Goal: Task Accomplishment & Management: Use online tool/utility

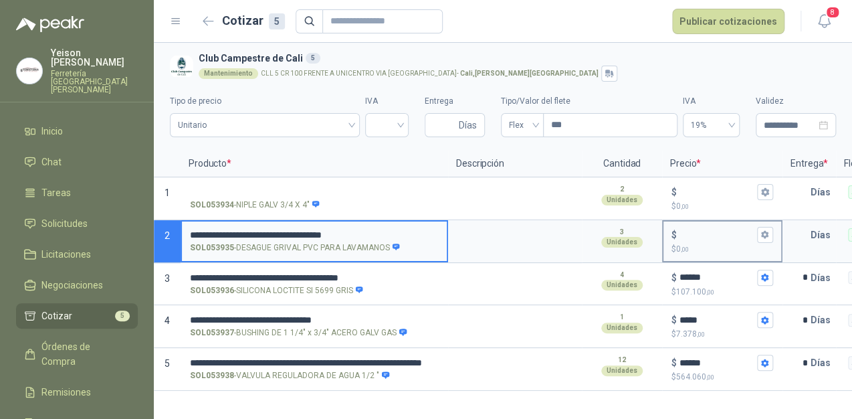
click at [684, 229] on input "$ $ 0 ,00" at bounding box center [717, 234] width 75 height 10
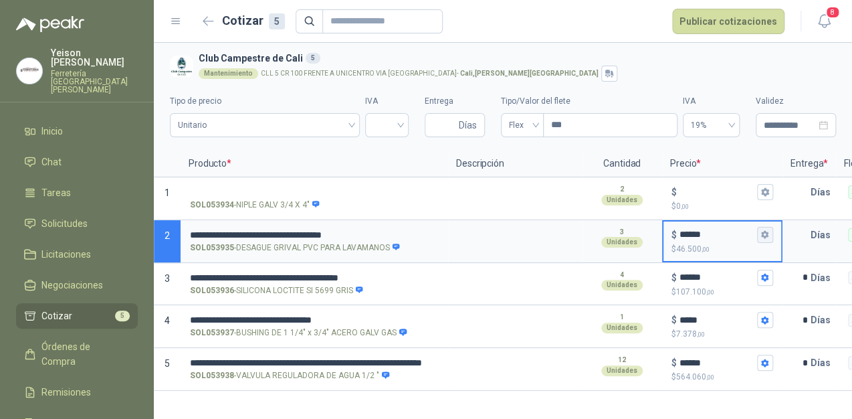
type input "******"
click at [767, 230] on icon "button" at bounding box center [764, 234] width 9 height 9
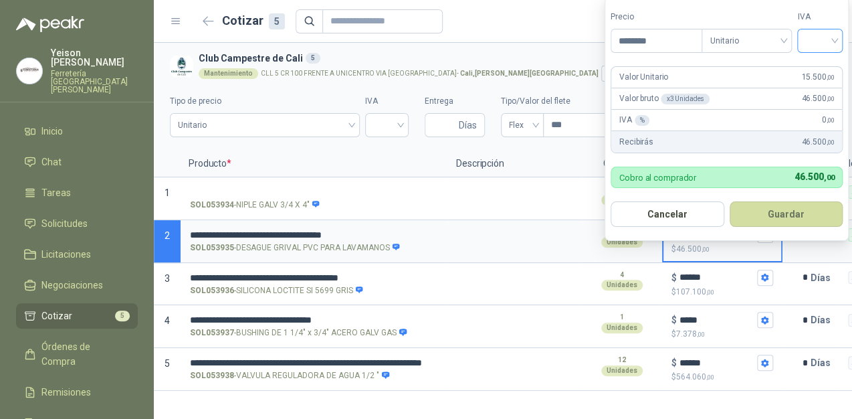
click at [835, 33] on input "search" at bounding box center [819, 39] width 29 height 20
click at [825, 67] on div "19%" at bounding box center [822, 69] width 25 height 15
click at [793, 217] on button "Guardar" at bounding box center [788, 213] width 115 height 25
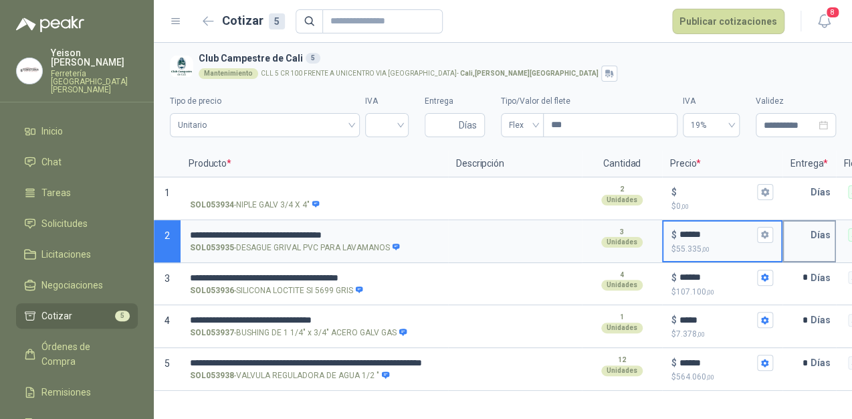
click at [811, 232] on p "Días" at bounding box center [823, 234] width 25 height 27
click at [808, 233] on input "text" at bounding box center [797, 234] width 27 height 27
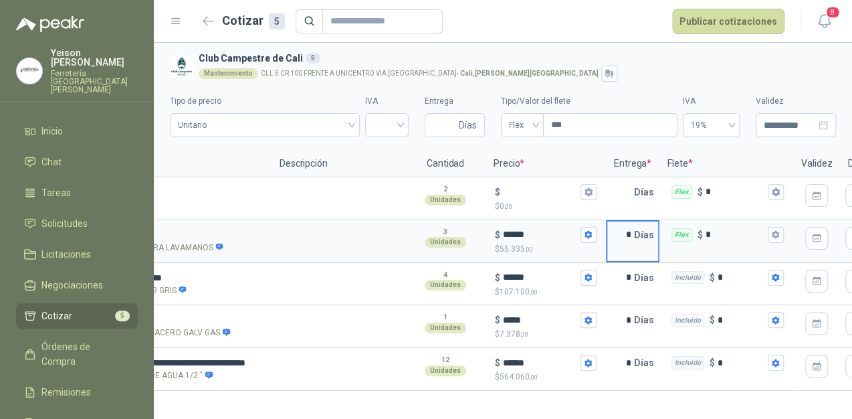
scroll to position [0, 189]
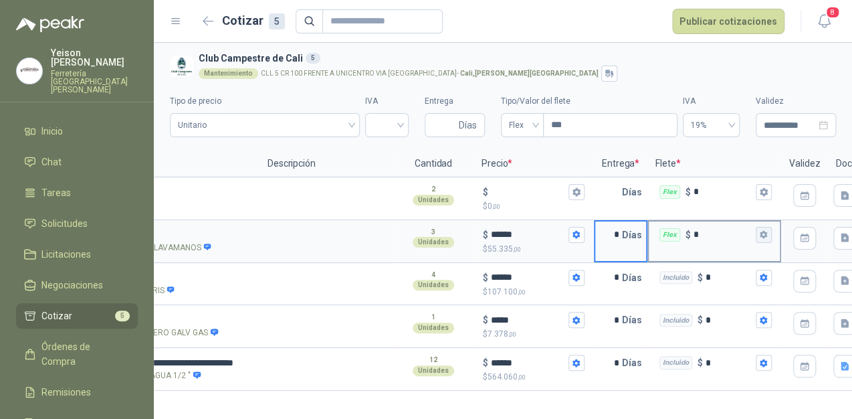
type input "*"
click at [765, 233] on icon "button" at bounding box center [763, 235] width 7 height 8
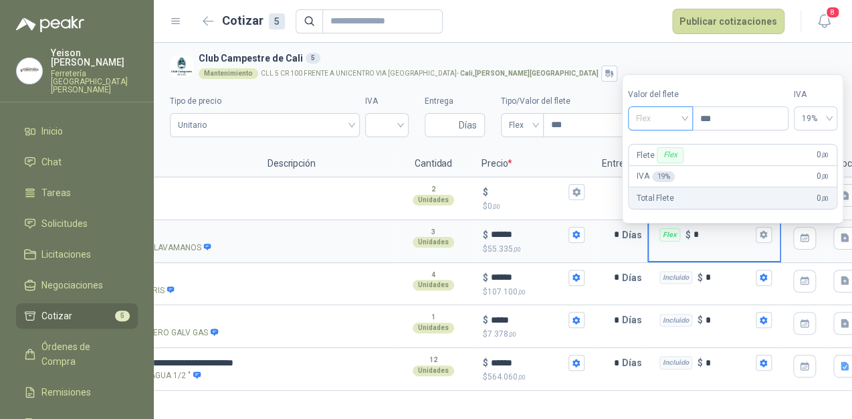
click at [685, 118] on span "Flex" at bounding box center [660, 118] width 49 height 20
click at [658, 167] on div "Incluido" at bounding box center [662, 168] width 47 height 15
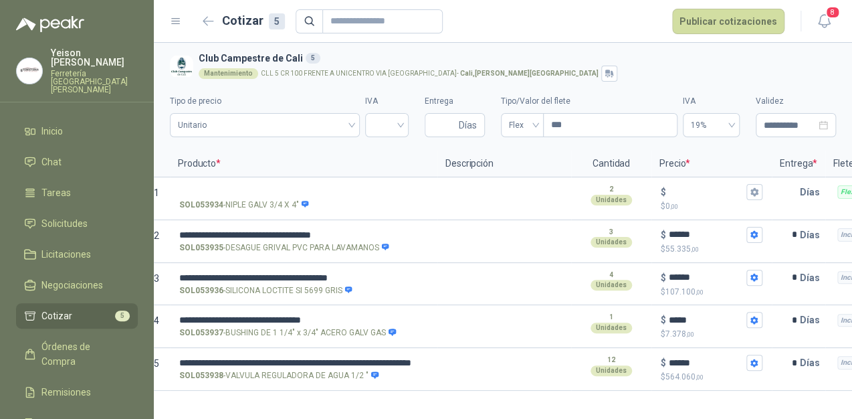
scroll to position [0, 0]
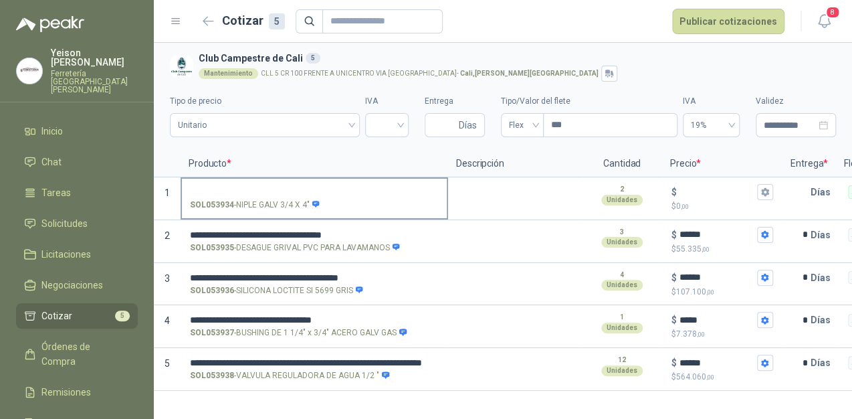
click at [219, 181] on label "SOL053934 - NIPLE GALV 3/4 X 4"" at bounding box center [314, 198] width 265 height 38
click at [219, 187] on input "SOL053934 - NIPLE GALV 3/4 X 4"" at bounding box center [314, 192] width 249 height 10
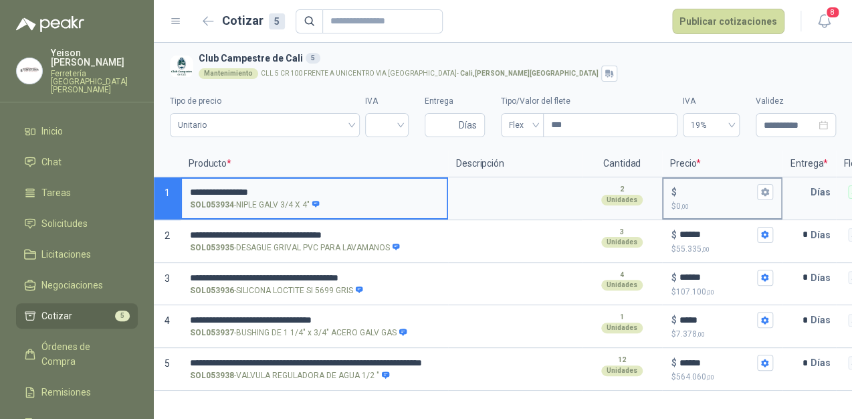
type input "**********"
click at [706, 189] on input "$ $ 0 ,00" at bounding box center [717, 192] width 75 height 10
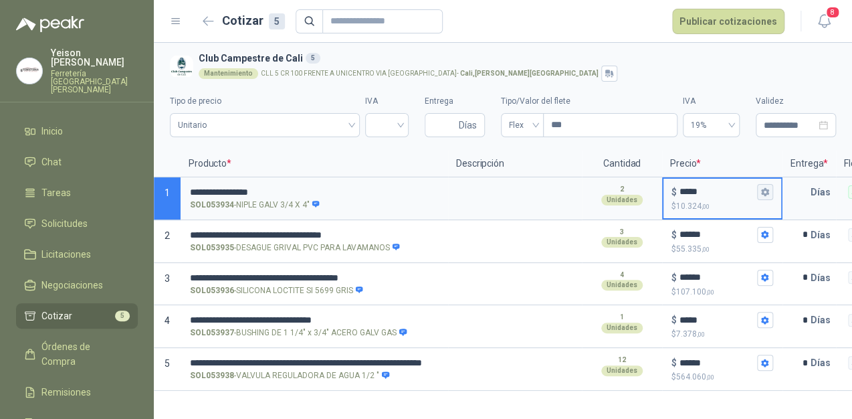
type input "*****"
click at [765, 193] on icon "button" at bounding box center [764, 191] width 9 height 9
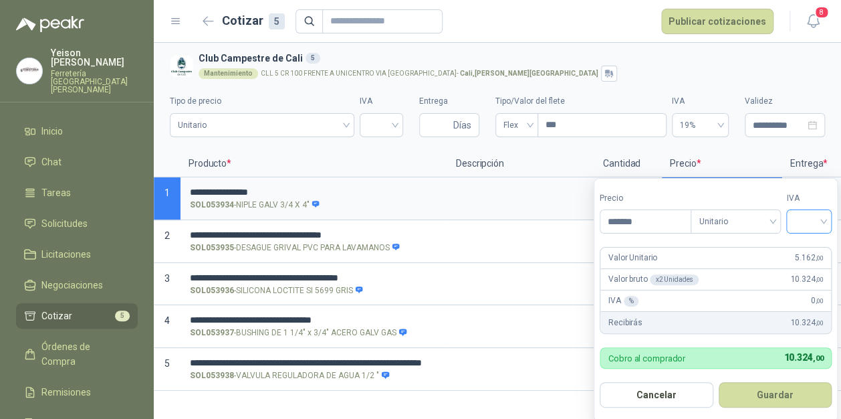
click at [824, 216] on input "search" at bounding box center [809, 220] width 29 height 20
click at [805, 245] on div "19%" at bounding box center [811, 249] width 25 height 15
click at [792, 395] on button "Guardar" at bounding box center [777, 394] width 115 height 25
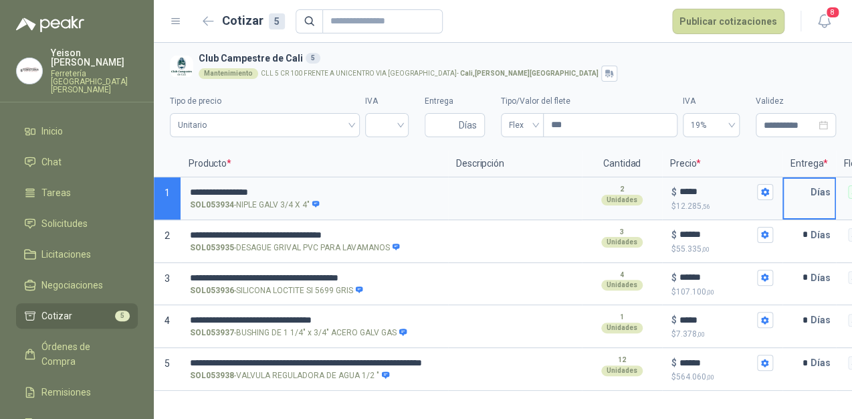
click at [803, 197] on input "text" at bounding box center [797, 192] width 27 height 27
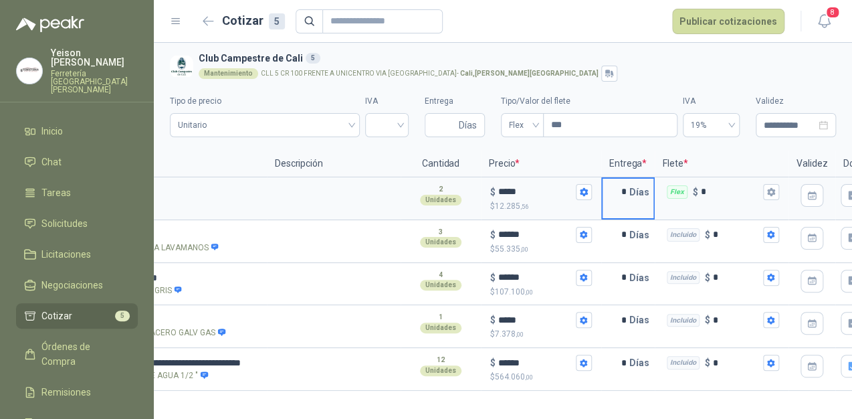
scroll to position [0, 191]
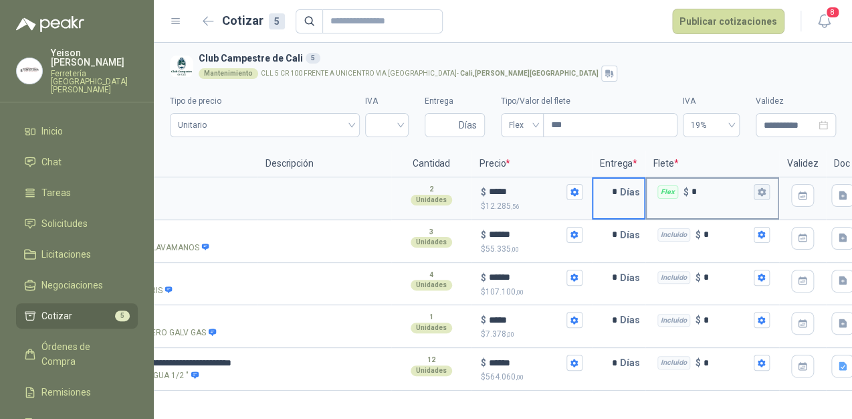
type input "*"
click at [765, 189] on icon "button" at bounding box center [761, 191] width 9 height 9
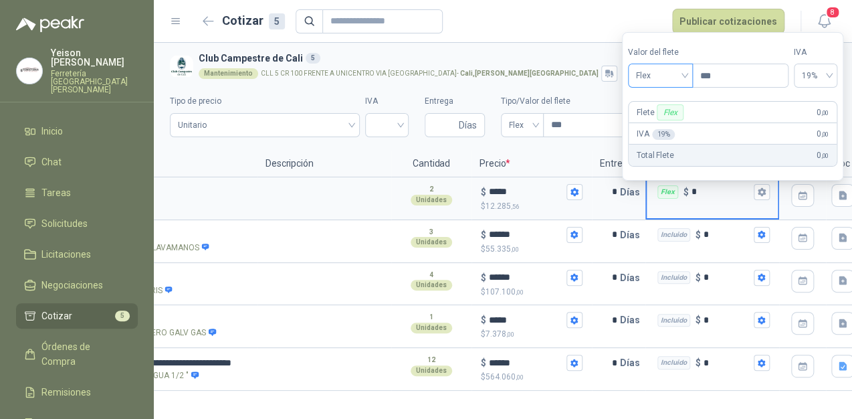
click at [680, 76] on span "Flex" at bounding box center [660, 76] width 49 height 20
click at [661, 121] on div "Incluido" at bounding box center [662, 125] width 47 height 15
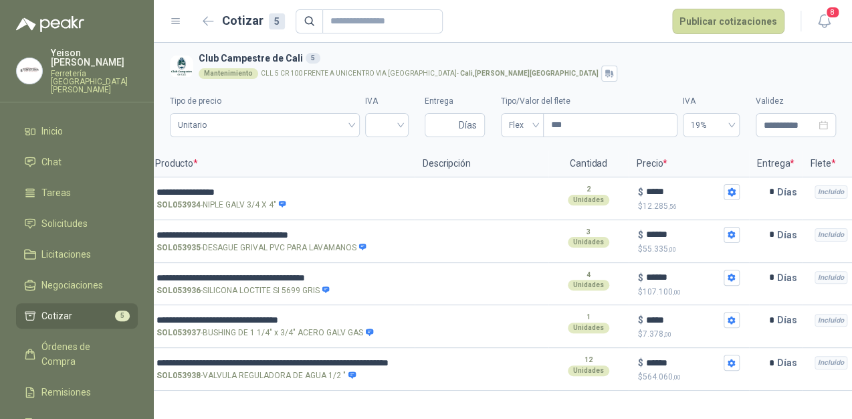
scroll to position [0, 0]
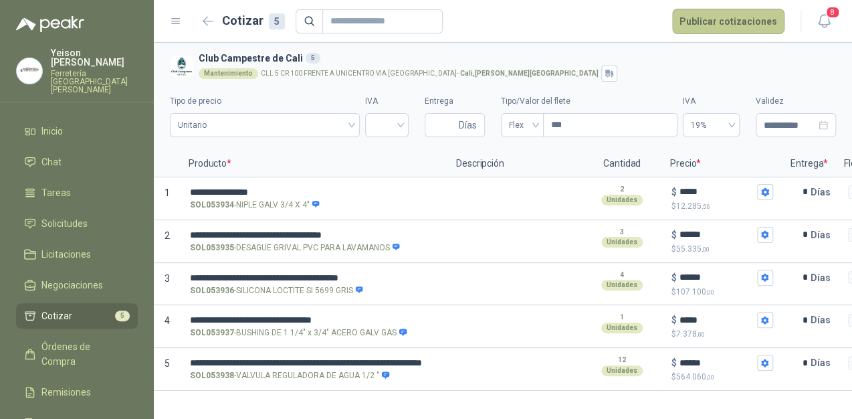
click at [733, 19] on button "Publicar cotizaciones" at bounding box center [728, 21] width 112 height 25
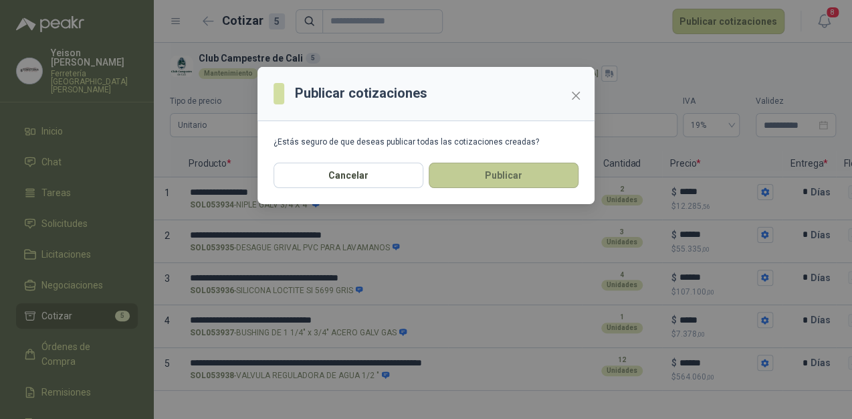
click at [529, 182] on button "Publicar" at bounding box center [504, 175] width 150 height 25
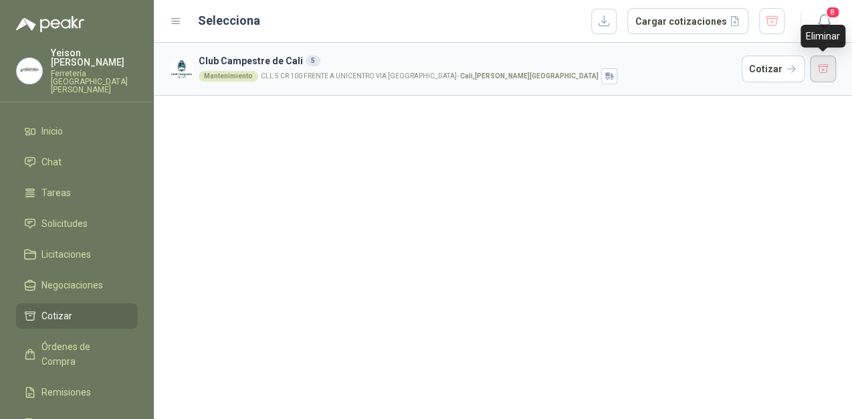
click at [819, 75] on button "button" at bounding box center [823, 69] width 27 height 27
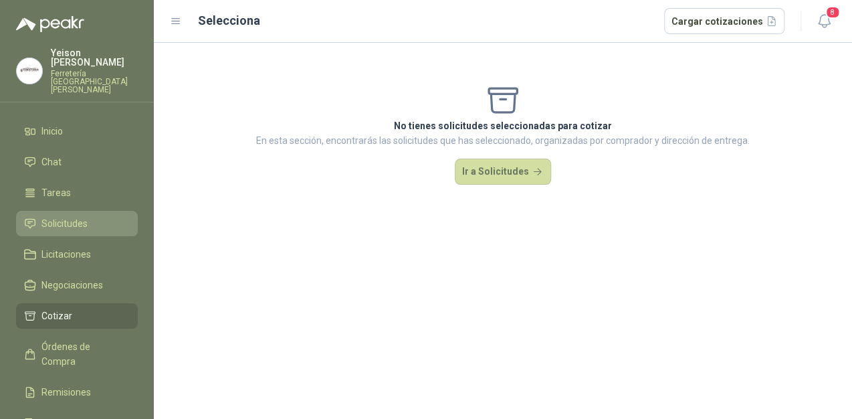
click at [49, 211] on link "Solicitudes" at bounding box center [77, 223] width 122 height 25
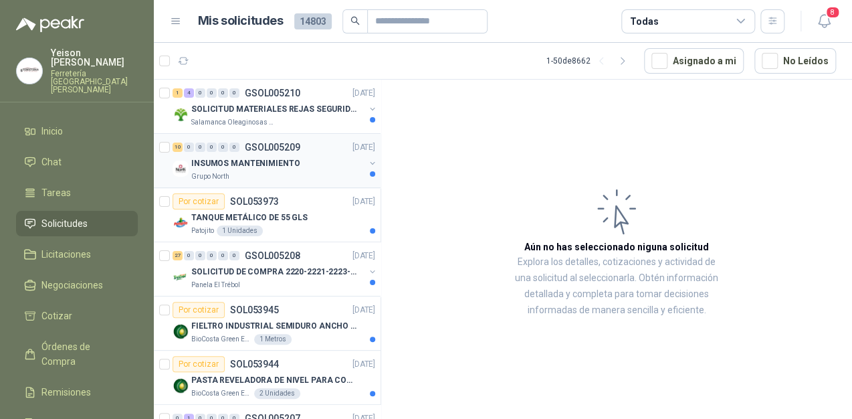
click at [246, 161] on p "INSUMOS MANTENIMIENTO" at bounding box center [245, 163] width 108 height 13
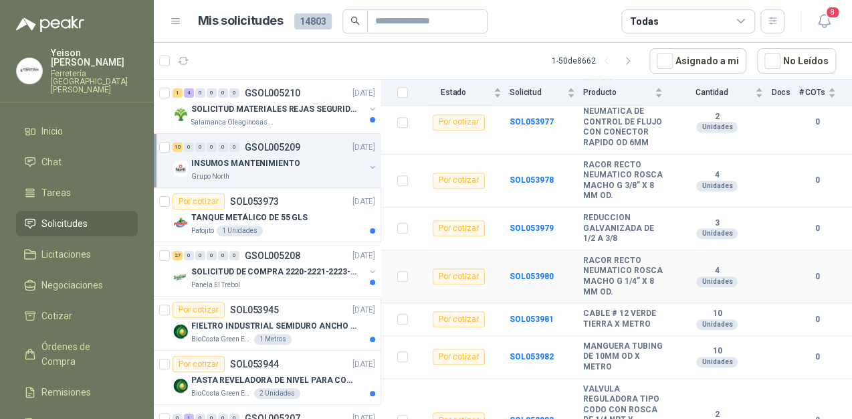
scroll to position [364, 0]
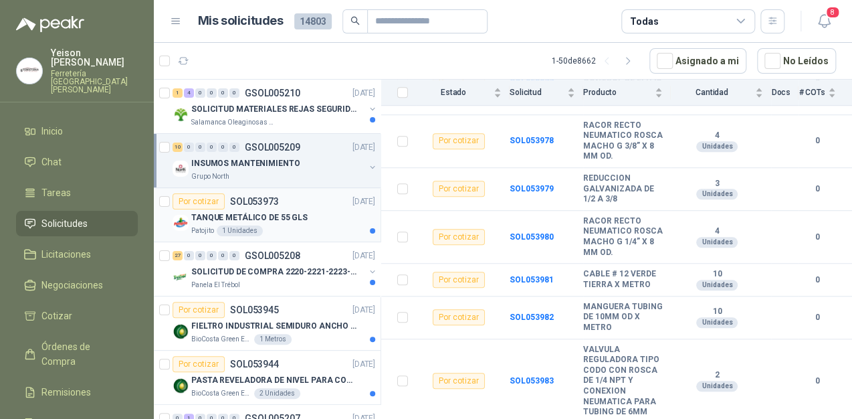
click at [284, 206] on div "Por cotizar SOL053973 [DATE]" at bounding box center [274, 201] width 203 height 16
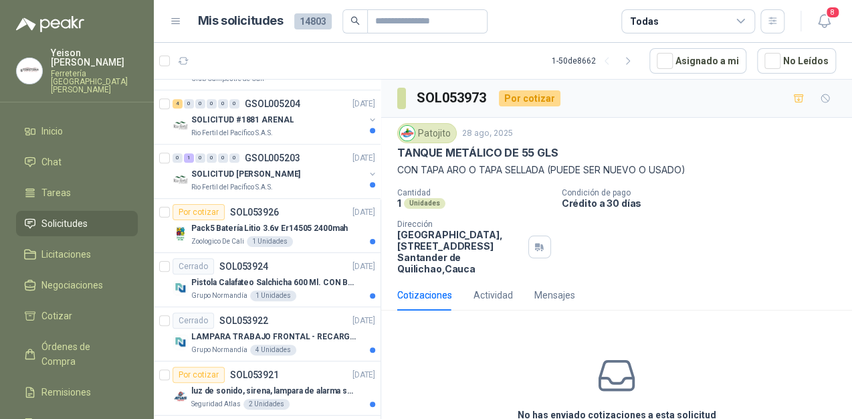
scroll to position [482, 0]
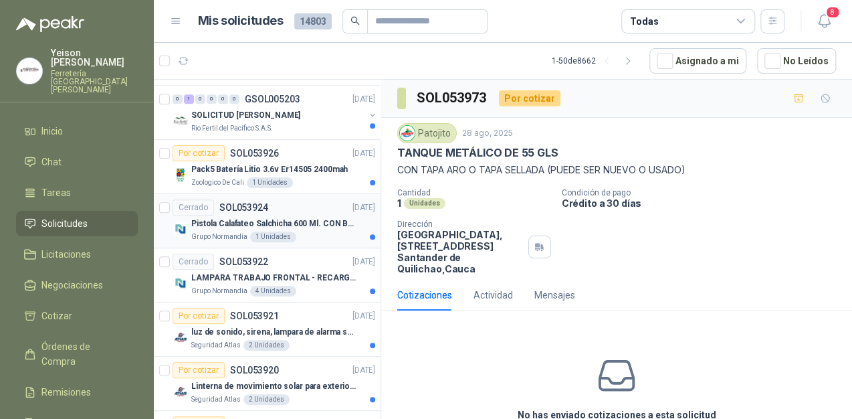
click at [314, 213] on div "Cerrado SOL053924 [DATE]" at bounding box center [274, 207] width 203 height 16
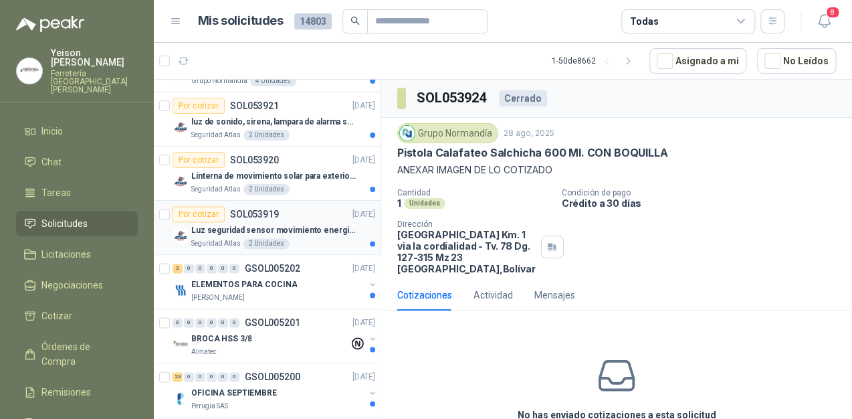
scroll to position [749, 0]
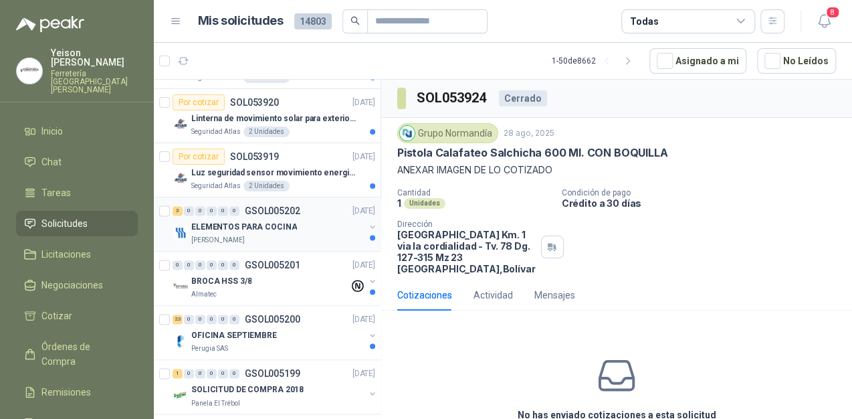
click at [310, 221] on div "ELEMENTOS PARA COCINA" at bounding box center [277, 227] width 173 height 16
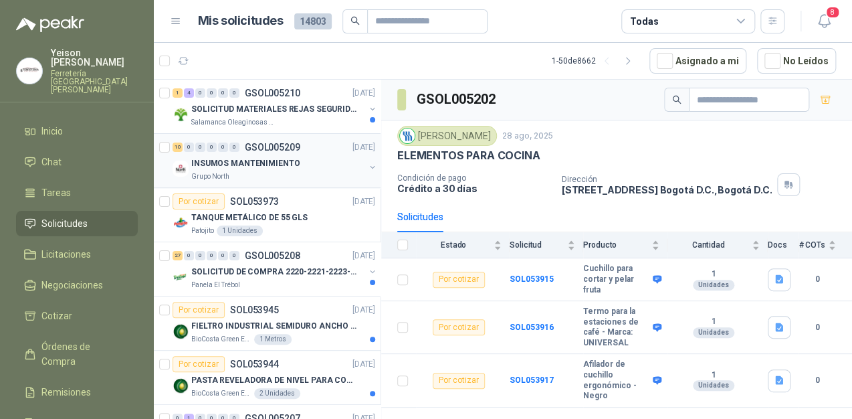
click at [301, 157] on div "INSUMOS MANTENIMIENTO" at bounding box center [277, 163] width 173 height 16
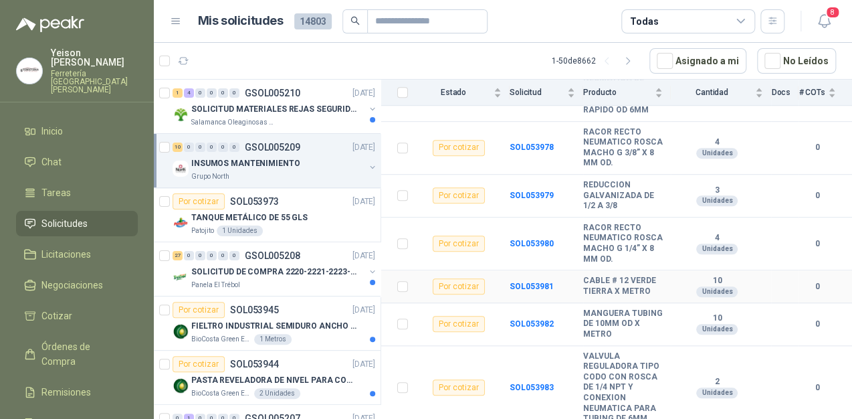
scroll to position [364, 0]
